Goal: Find specific page/section: Find specific page/section

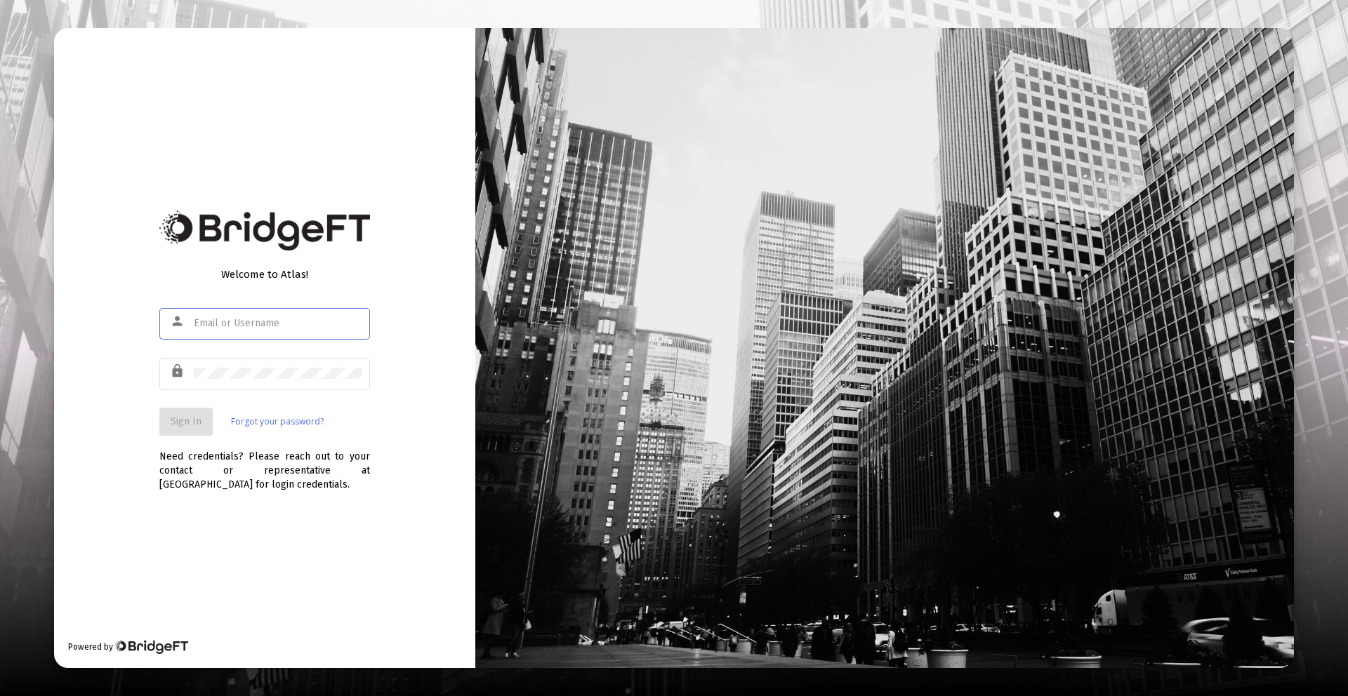
click at [215, 324] on input "text" at bounding box center [278, 323] width 168 height 11
type input "[PERSON_NAME][EMAIL_ADDRESS][DOMAIN_NAME]"
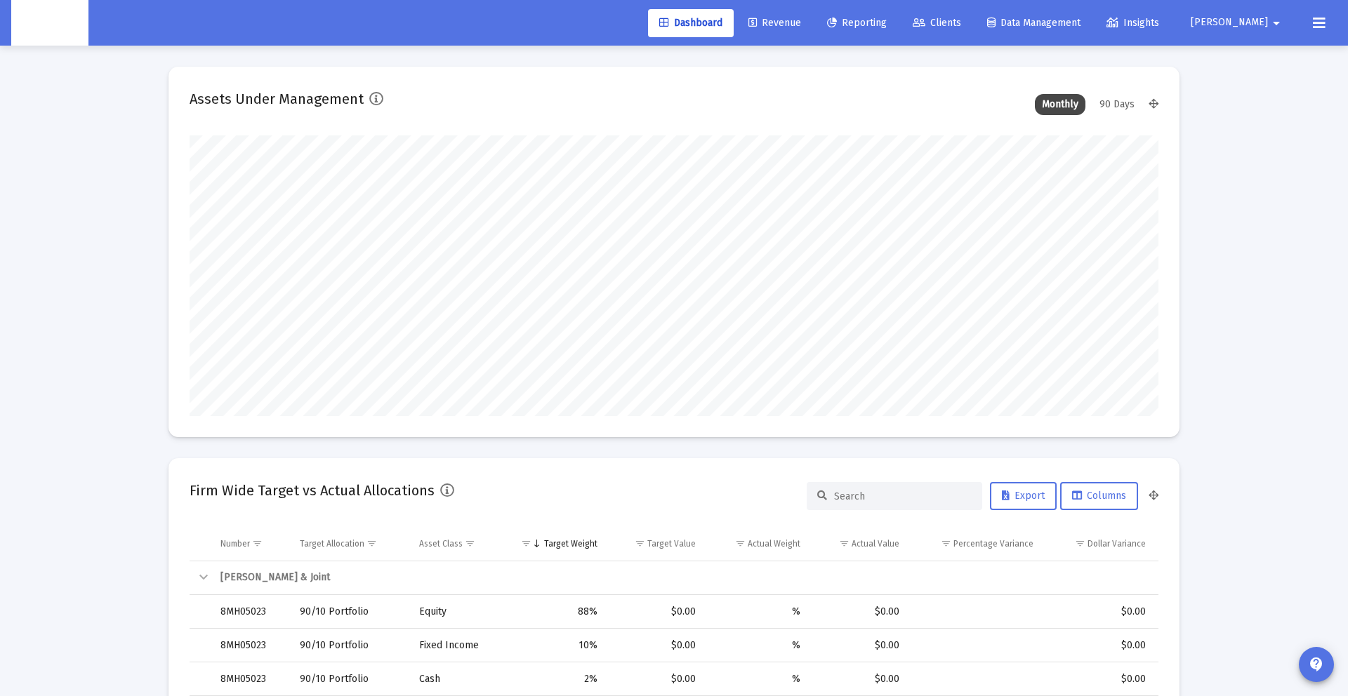
scroll to position [281, 521]
type input "[DATE]"
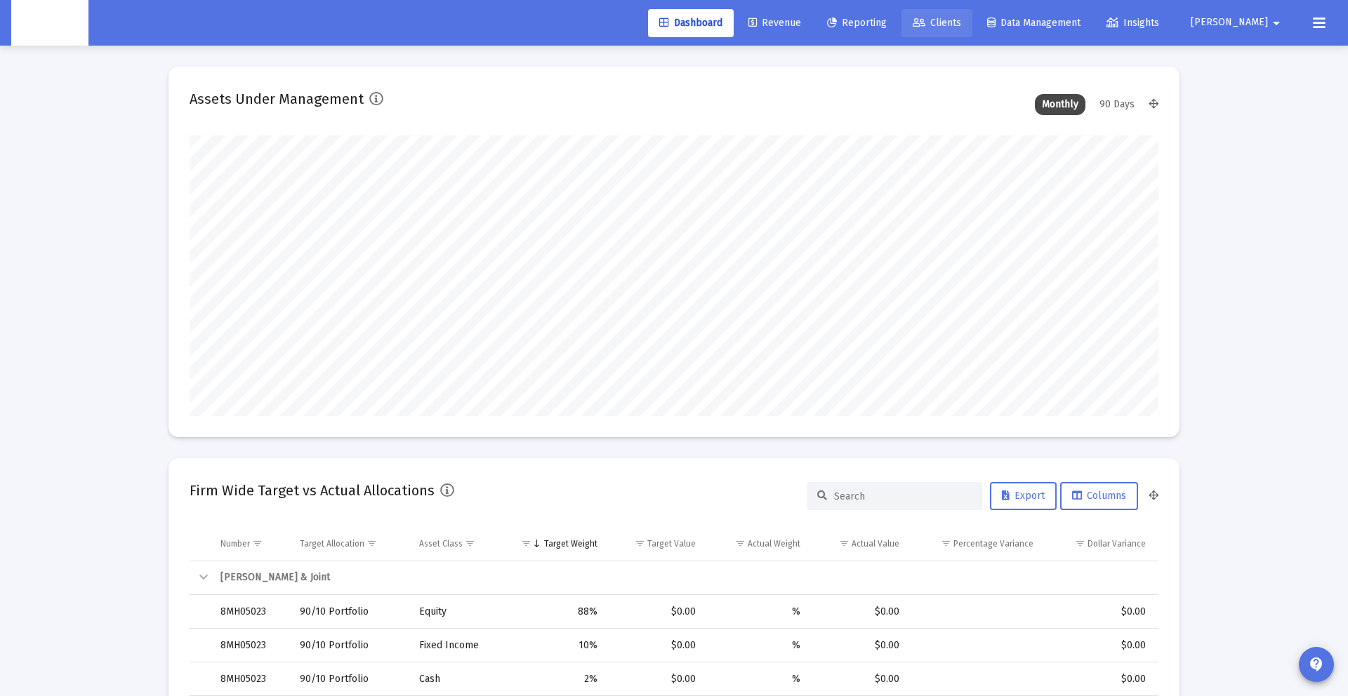
click at [961, 23] on span "Clients" at bounding box center [936, 23] width 48 height 12
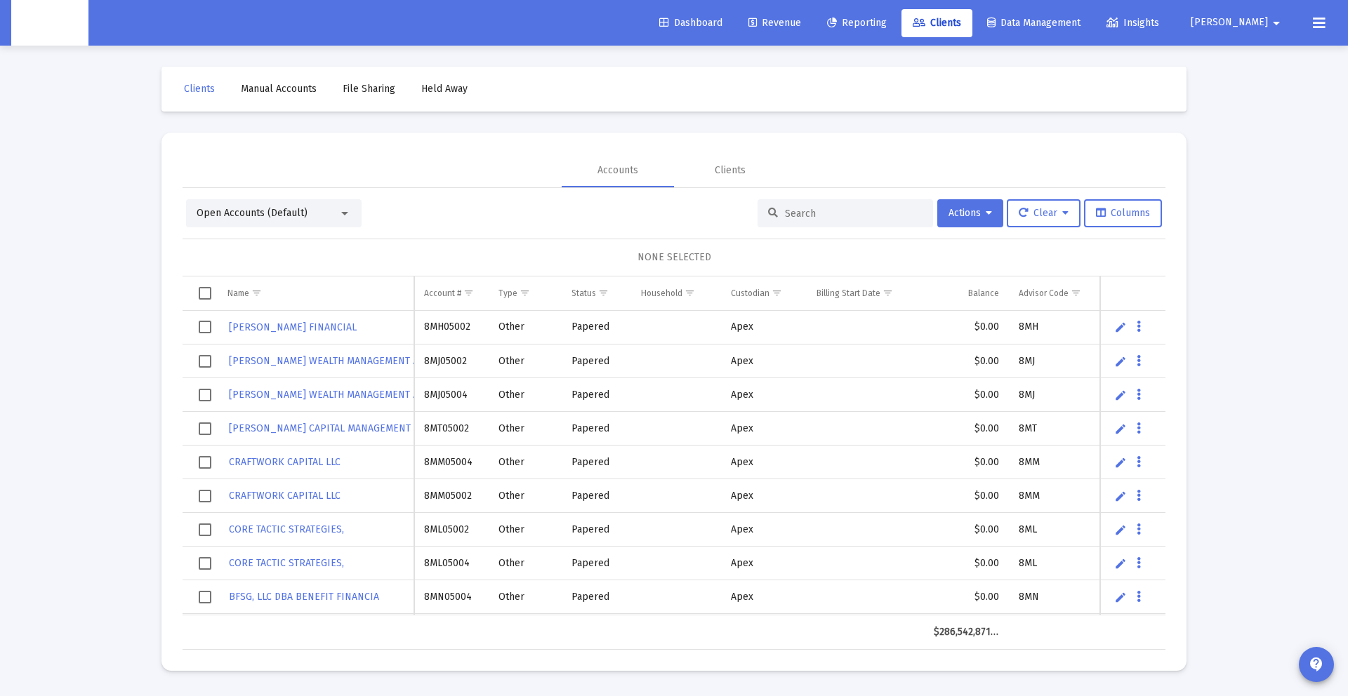
click at [785, 213] on input at bounding box center [854, 214] width 138 height 12
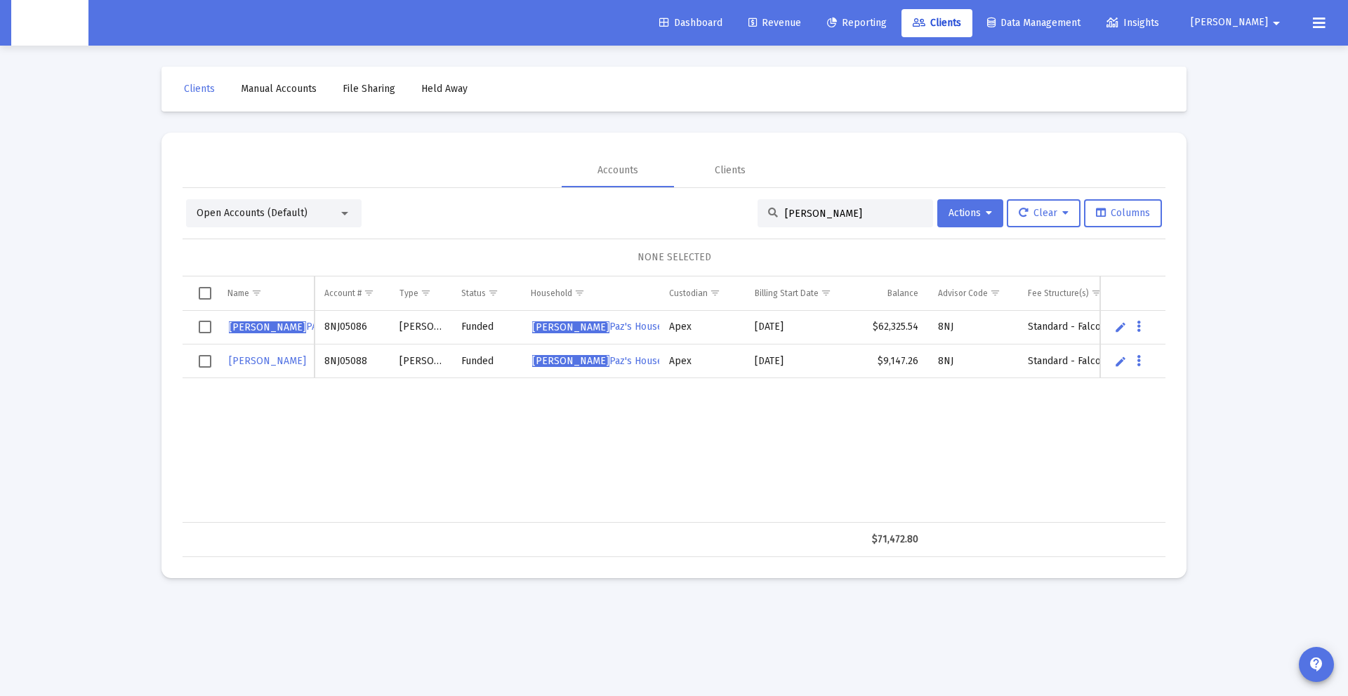
click at [317, 220] on div "Open Accounts (Default)" at bounding box center [268, 213] width 142 height 14
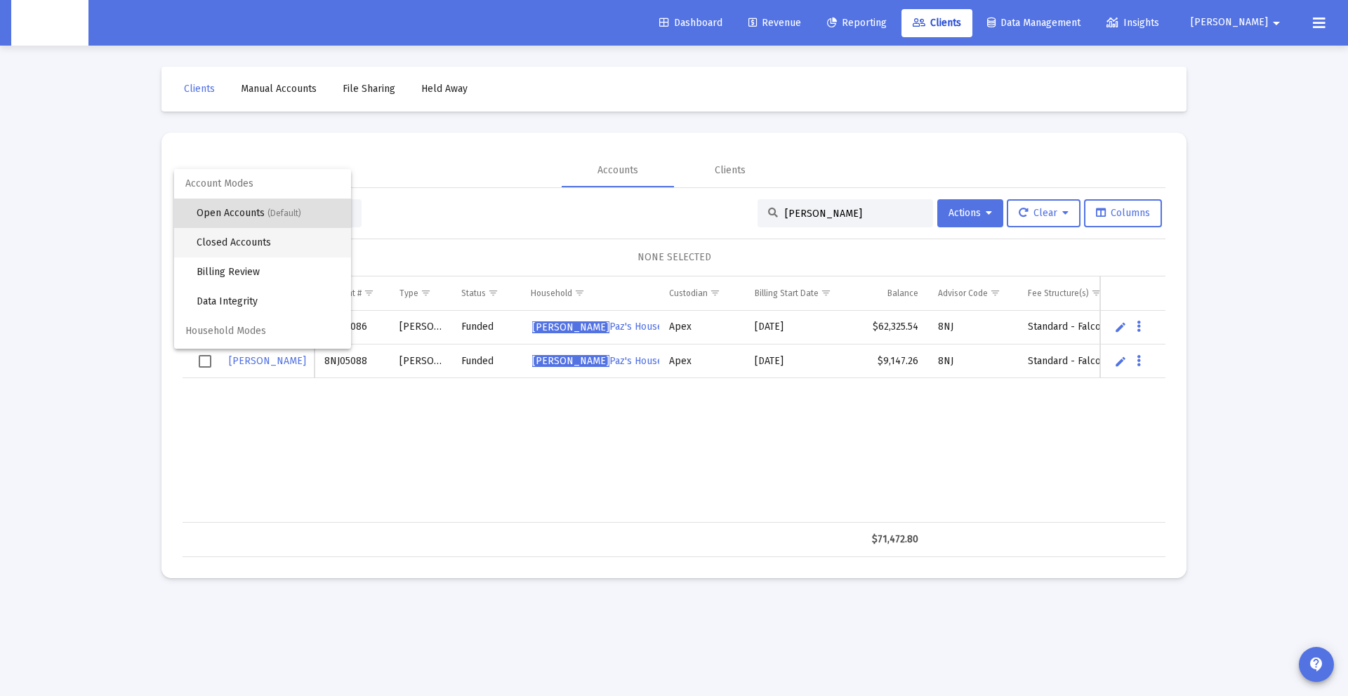
click at [253, 246] on span "Closed Accounts" at bounding box center [268, 242] width 143 height 29
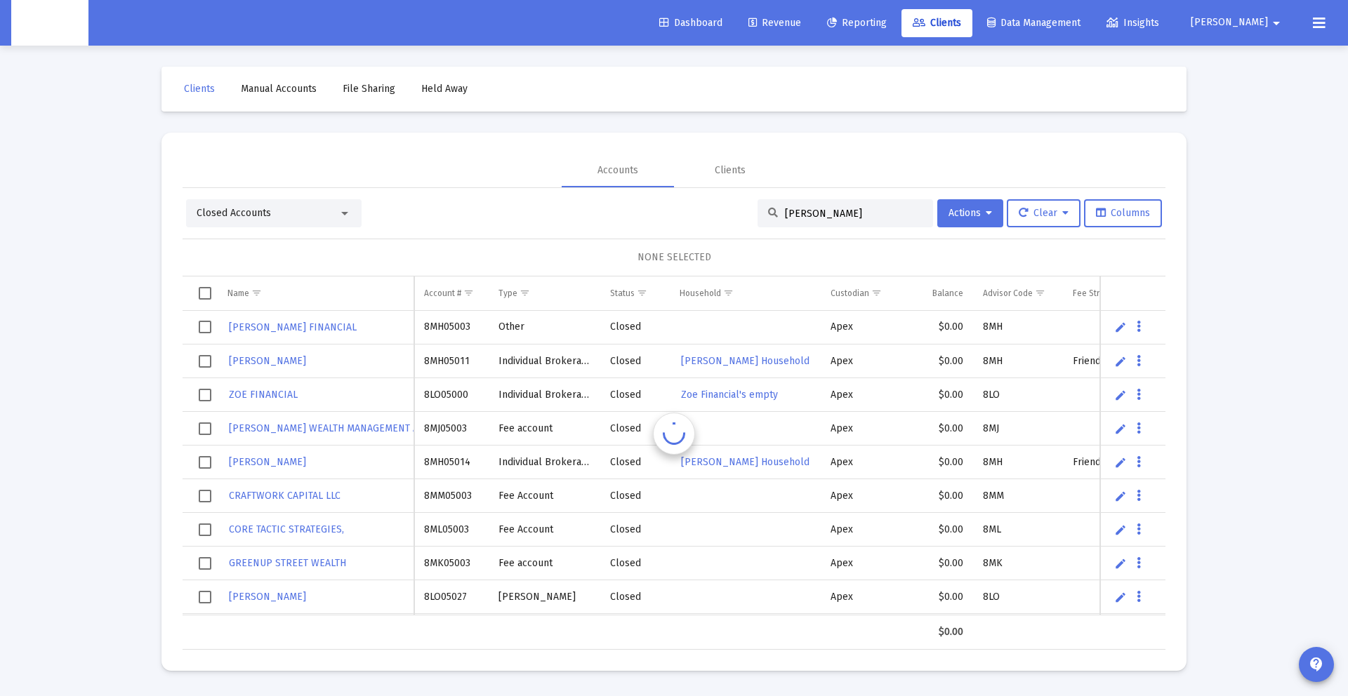
click at [837, 214] on input "[PERSON_NAME]" at bounding box center [854, 214] width 138 height 12
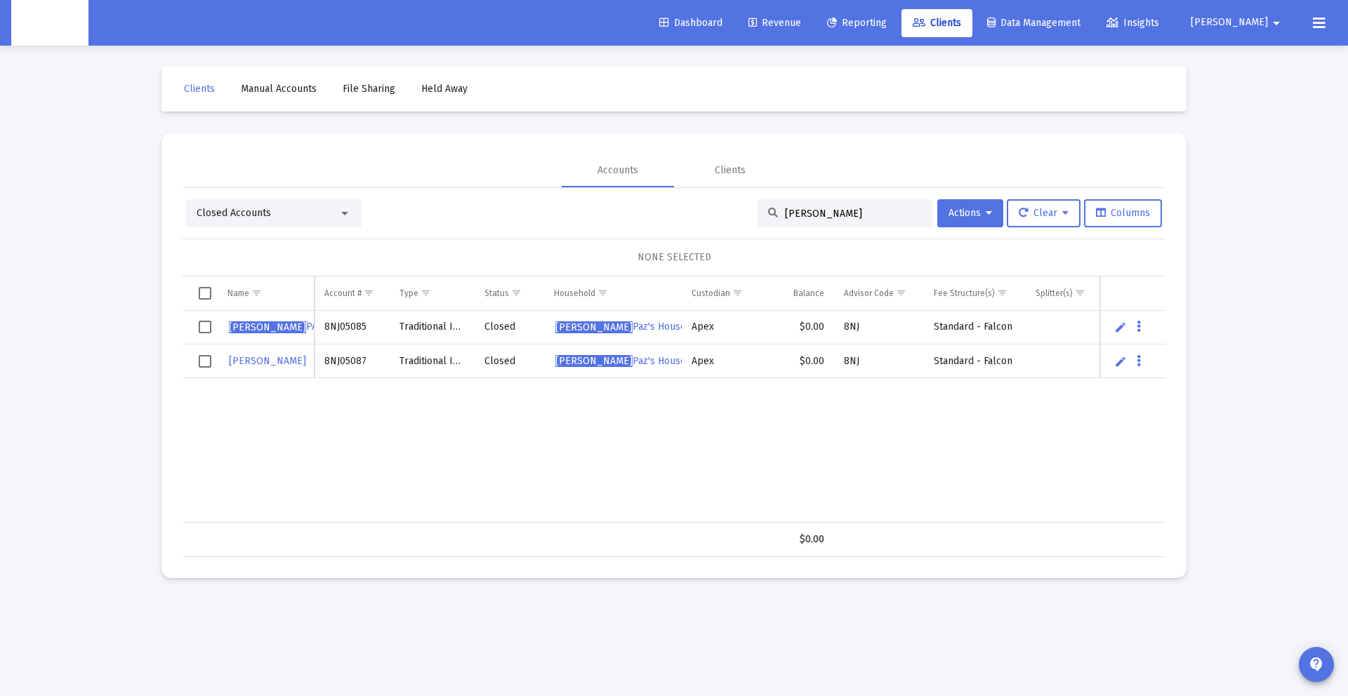
click at [380, 338] on td "8NJ05085" at bounding box center [351, 328] width 74 height 34
click at [545, 227] on div "Closed Accounts [PERSON_NAME] Clear Columns NONE SELECTED Name Name Account # T…" at bounding box center [673, 378] width 983 height 358
click at [823, 222] on div "[PERSON_NAME]" at bounding box center [844, 213] width 175 height 28
drag, startPoint x: 830, startPoint y: 212, endPoint x: 696, endPoint y: 206, distance: 134.2
click at [696, 206] on div "Closed Accounts [PERSON_NAME] Actions Clear Columns" at bounding box center [674, 213] width 976 height 28
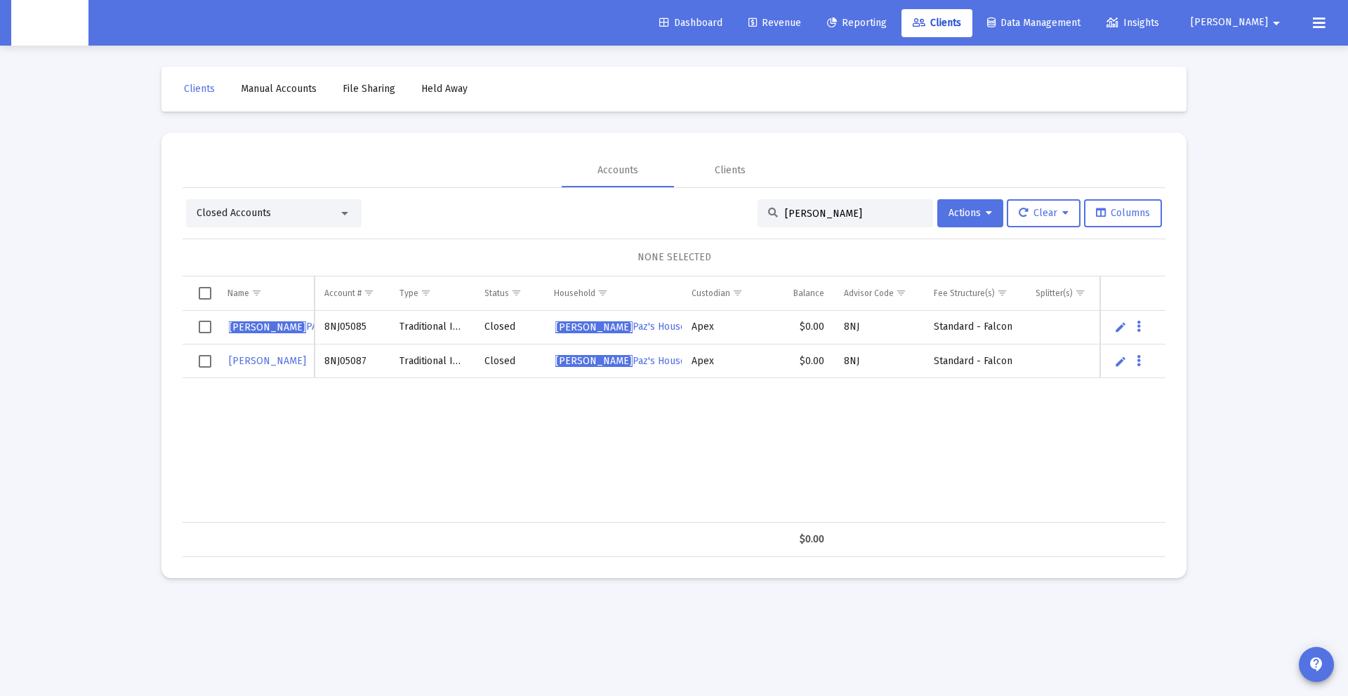
paste input "636379905"
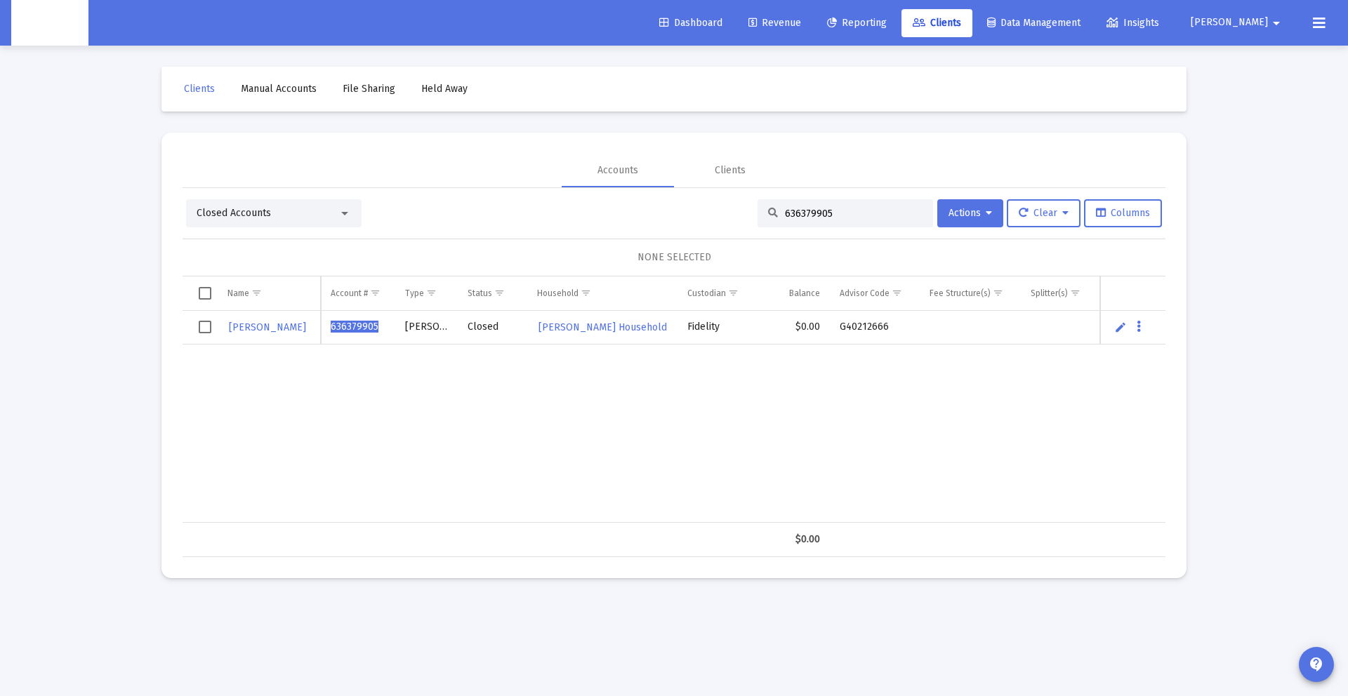
type input "636379905"
click at [583, 319] on link "[PERSON_NAME] Household" at bounding box center [602, 327] width 131 height 20
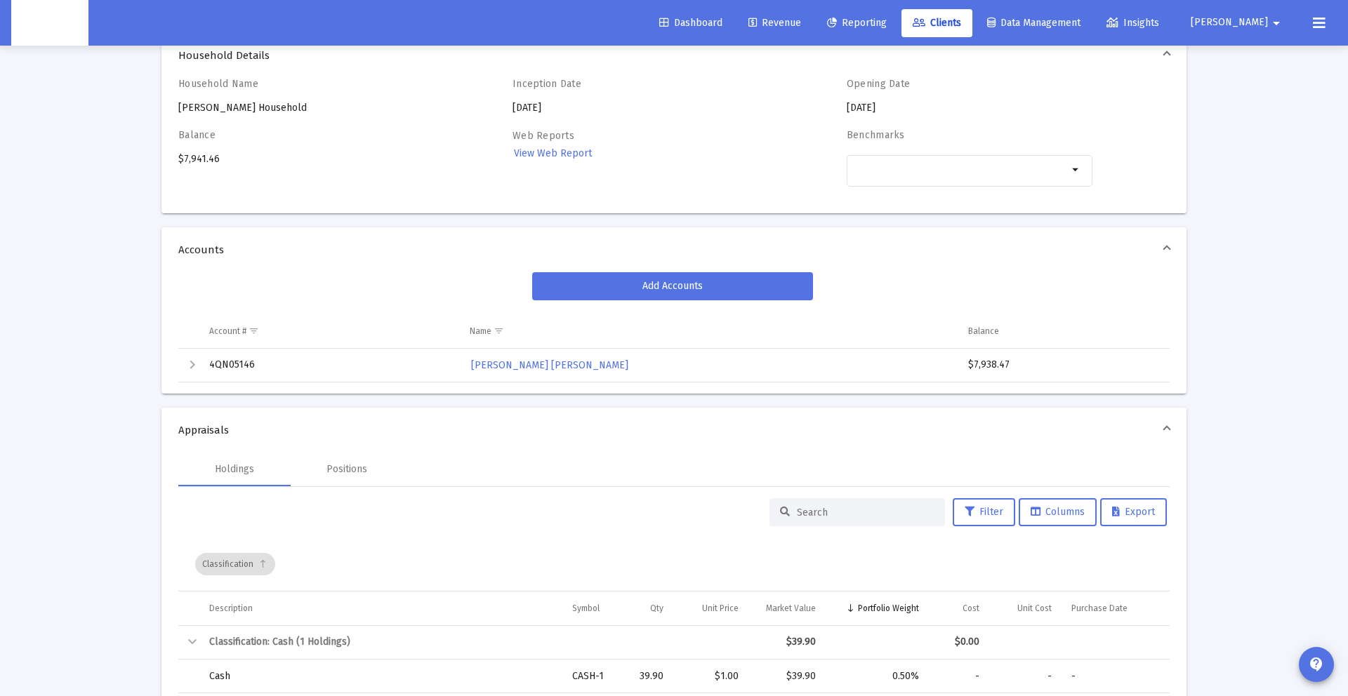
scroll to position [77, 0]
click at [193, 364] on div "Expand" at bounding box center [192, 364] width 17 height 17
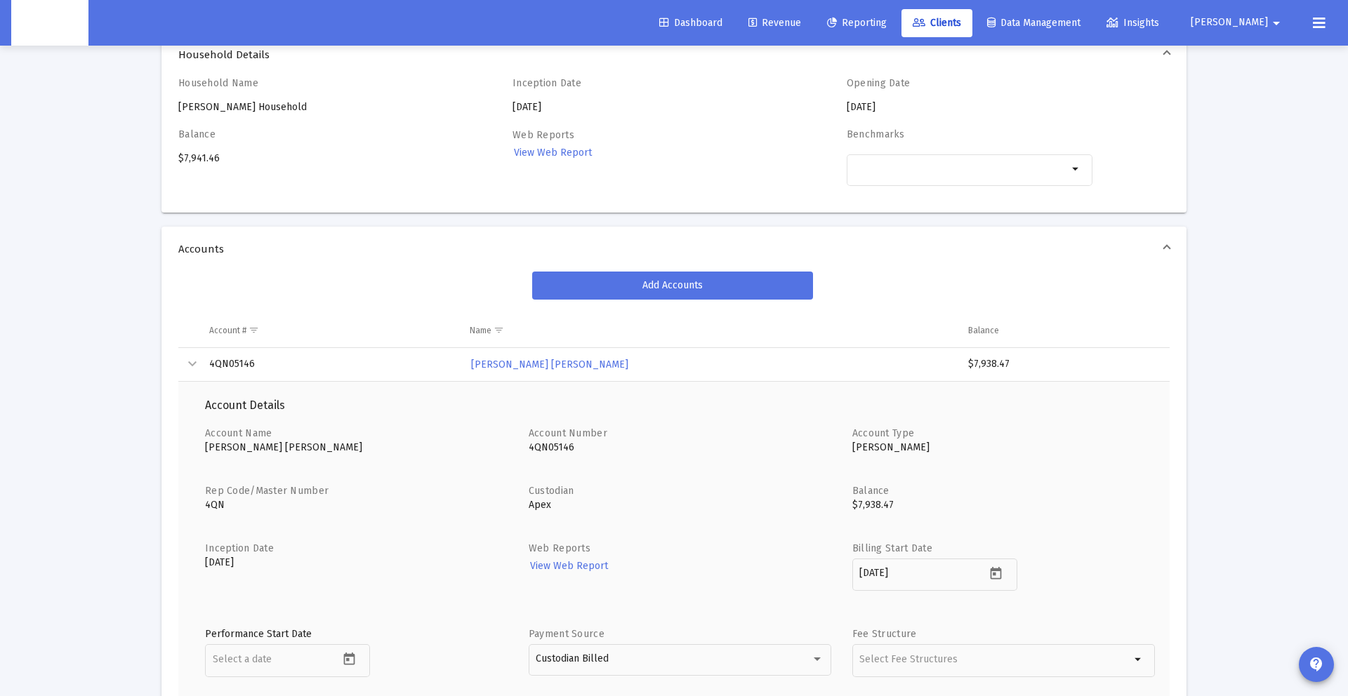
click at [193, 364] on div "Collapse" at bounding box center [192, 364] width 17 height 17
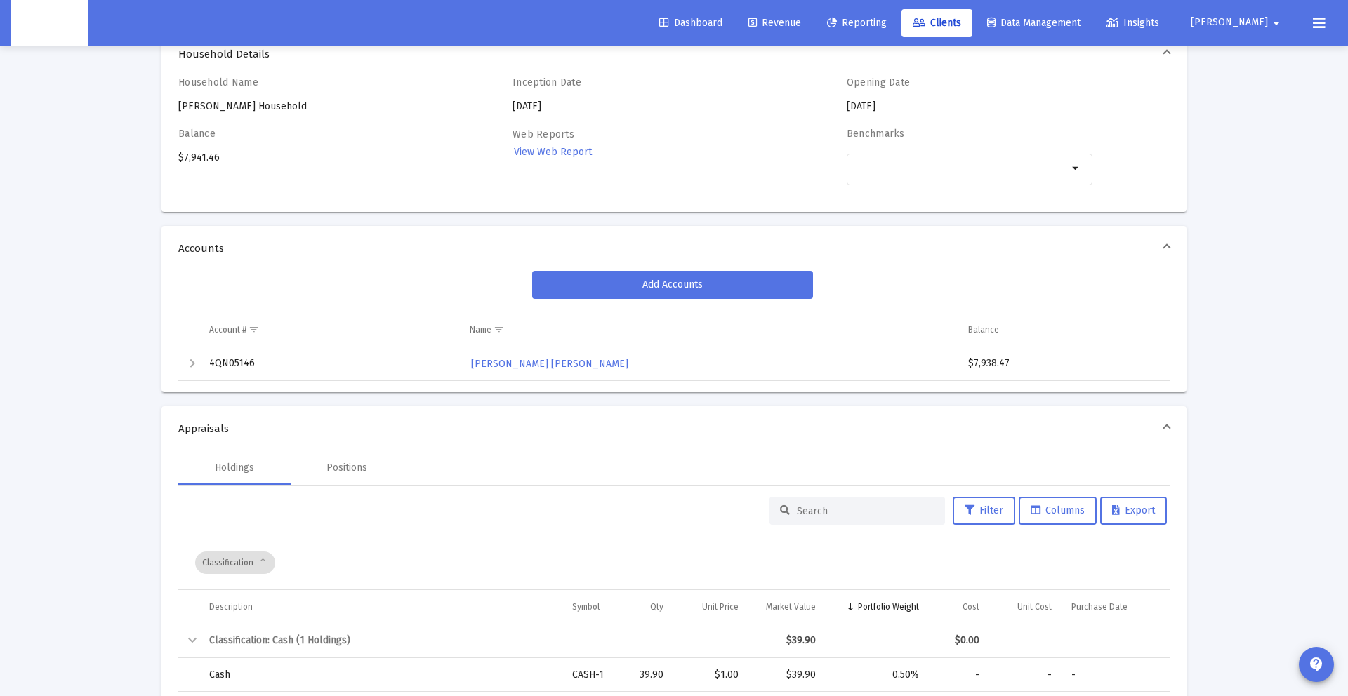
scroll to position [0, 0]
